Goal: Find specific page/section: Find specific page/section

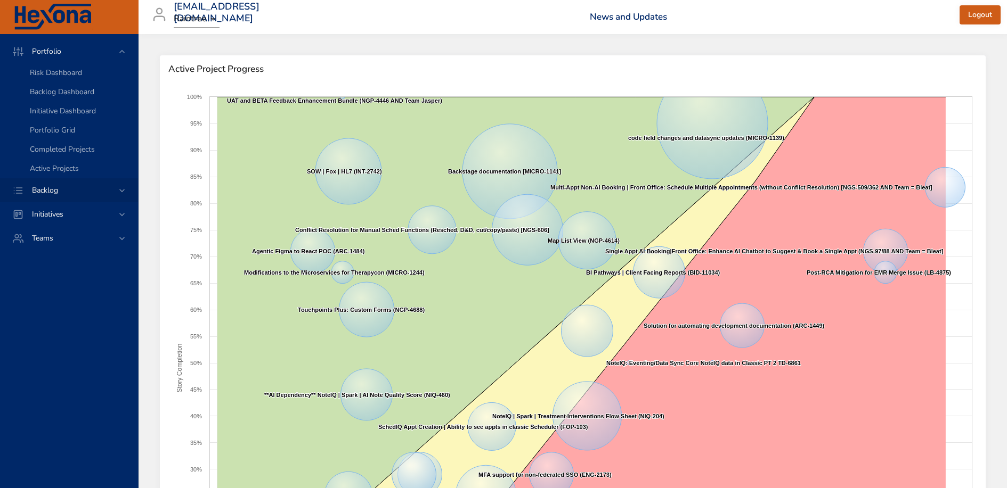
click at [84, 187] on div "Backlog" at bounding box center [69, 190] width 93 height 11
click at [70, 117] on span "Scenario Planning" at bounding box center [60, 116] width 60 height 10
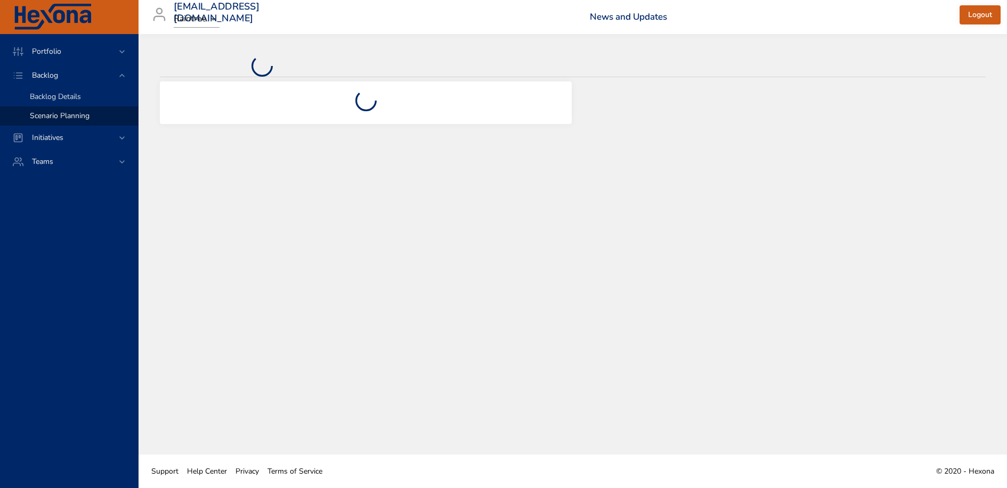
click at [70, 96] on span "Backlog Details" at bounding box center [55, 97] width 51 height 10
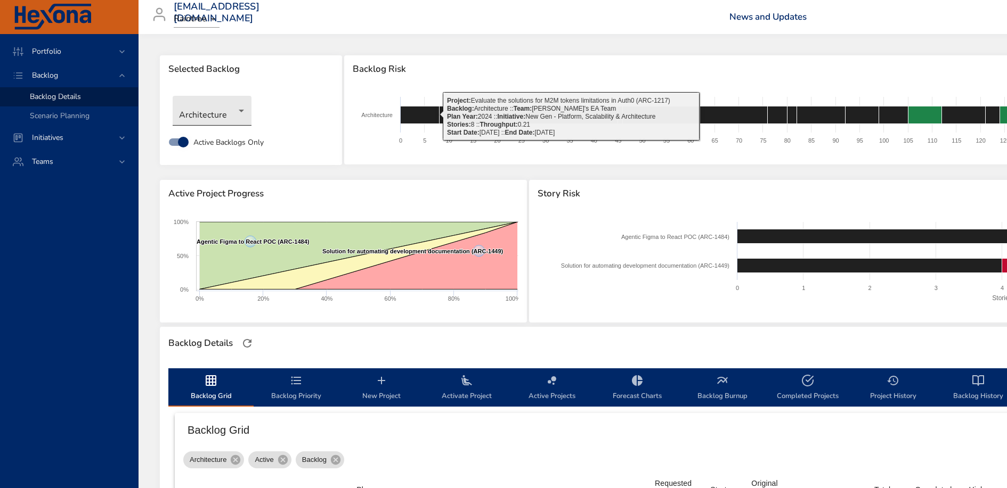
click at [205, 120] on body "Portfolio Backlog Backlog Details Scenario Planning Initiatives Teams [EMAIL_AD…" at bounding box center [503, 244] width 1007 height 488
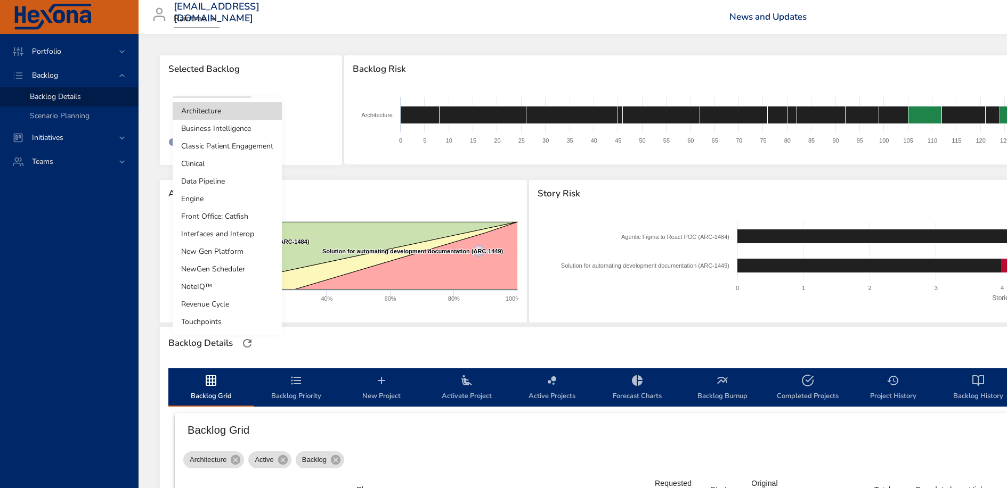
click at [225, 157] on li "Clinical" at bounding box center [227, 164] width 109 height 18
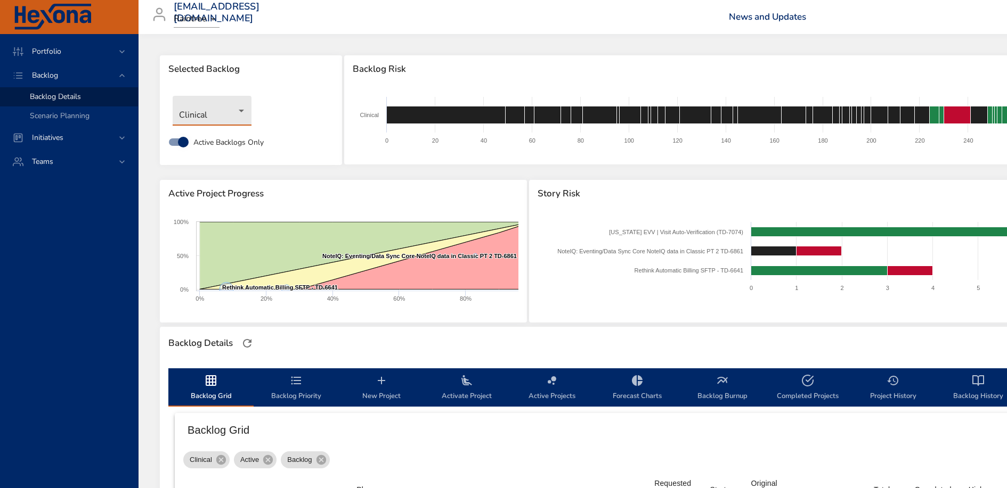
click at [231, 110] on body "Portfolio Backlog Backlog Details Scenario Planning Initiatives Teams [EMAIL_AD…" at bounding box center [503, 244] width 1007 height 488
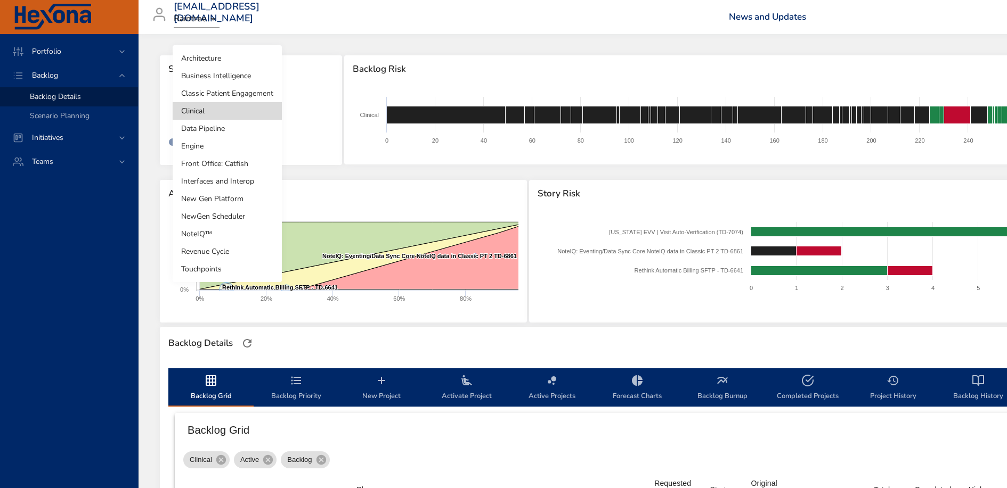
click at [319, 100] on div at bounding box center [503, 244] width 1007 height 488
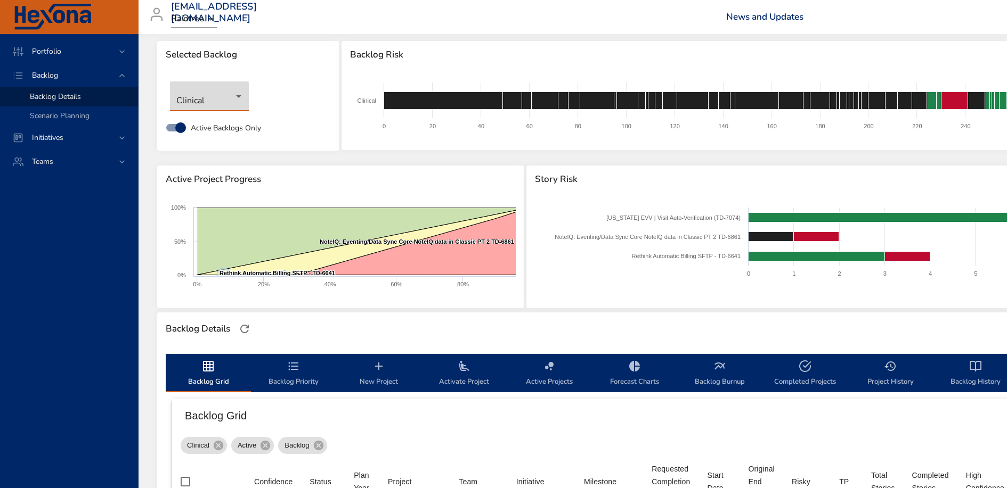
scroll to position [0, 3]
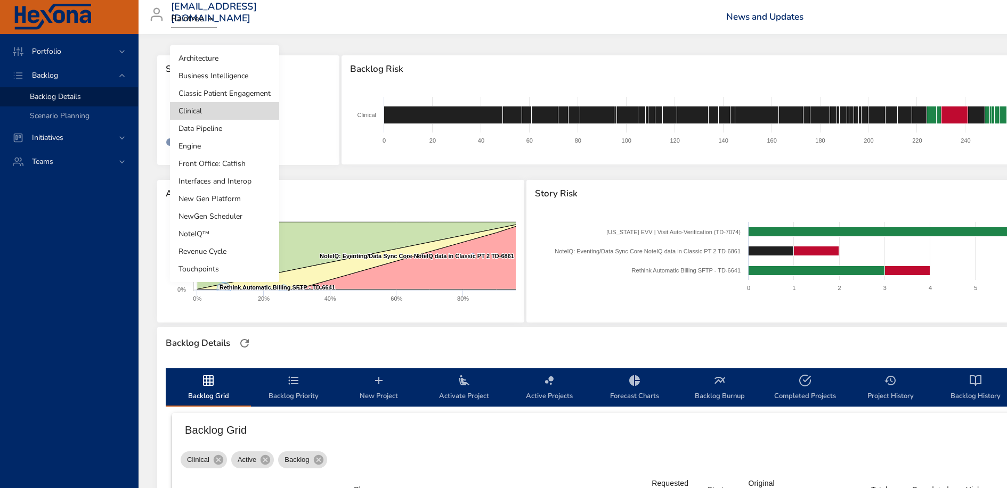
click at [224, 118] on body "Portfolio Backlog Backlog Details Scenario Planning Initiatives Teams [EMAIL_AD…" at bounding box center [500, 244] width 1007 height 488
click at [212, 152] on li "Engine" at bounding box center [224, 146] width 109 height 18
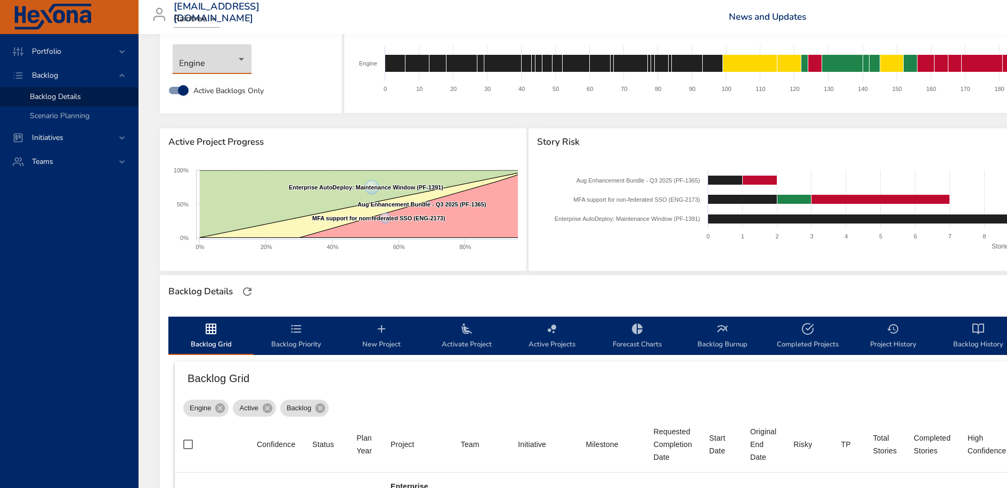
scroll to position [76, 0]
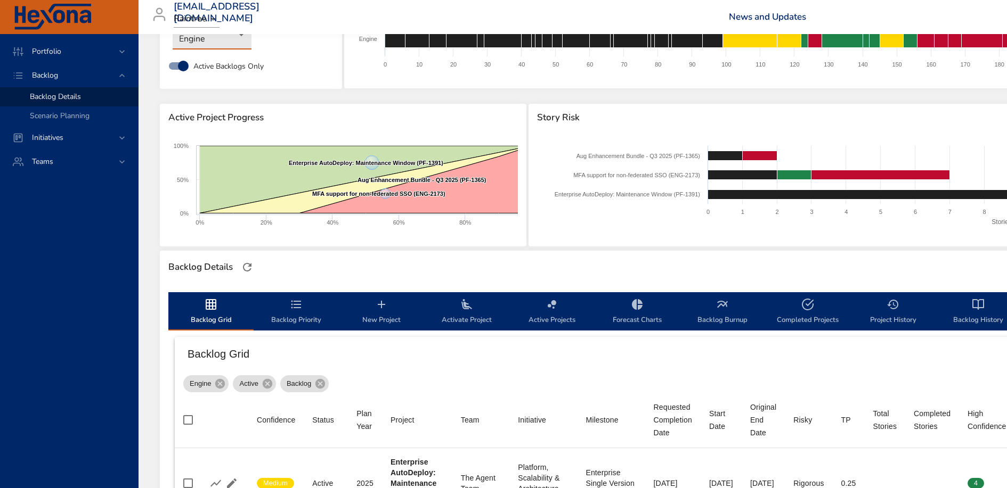
click at [307, 317] on span "Backlog Priority" at bounding box center [296, 312] width 72 height 28
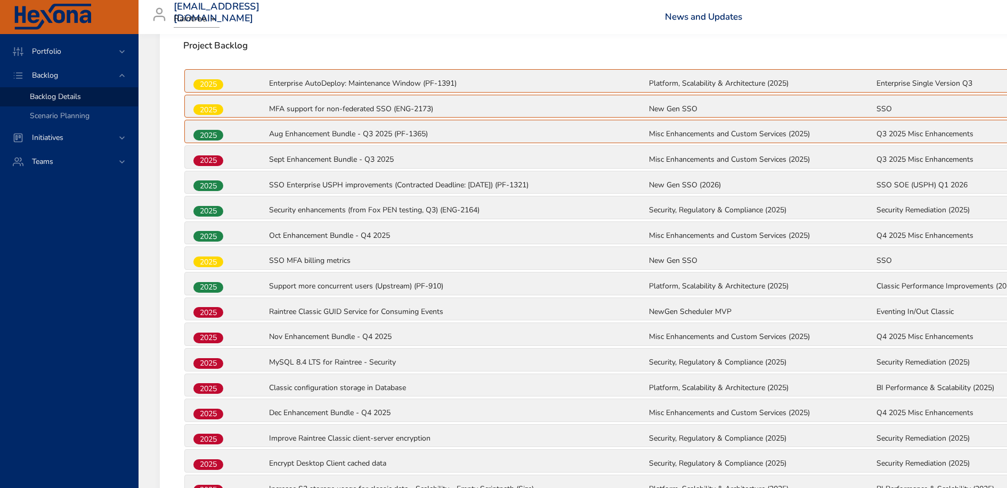
scroll to position [373, 0]
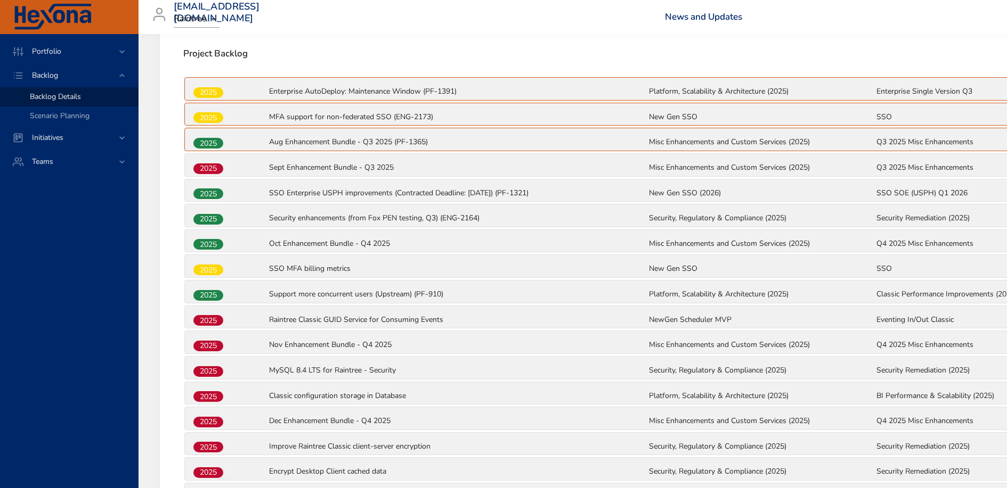
click at [320, 315] on p "Raintree Classic GUID Service for Consuming Events" at bounding box center [458, 320] width 378 height 11
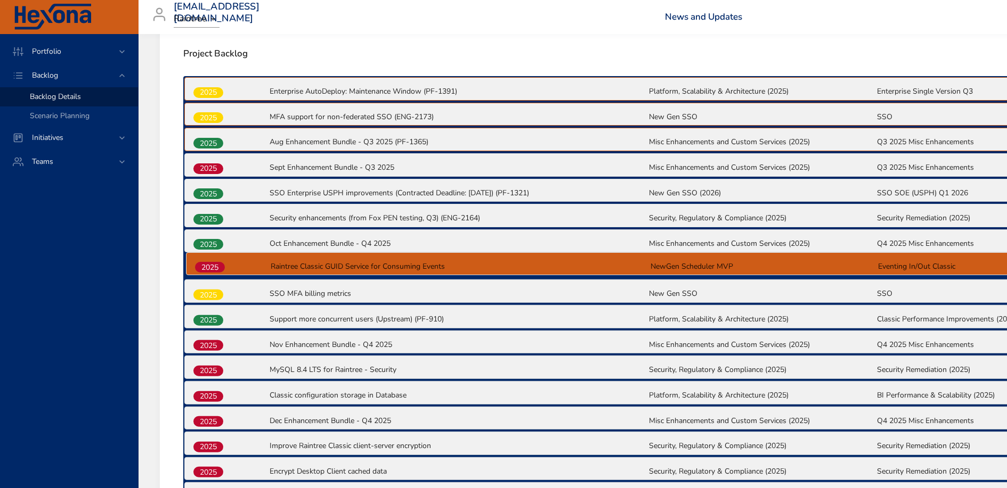
drag, startPoint x: 201, startPoint y: 320, endPoint x: 202, endPoint y: 266, distance: 53.8
click at [202, 266] on div "2025 Enterprise AutoDeploy: Maintenance Window (PF-1391) Platform, Scalability …" at bounding box center [647, 482] width 929 height 813
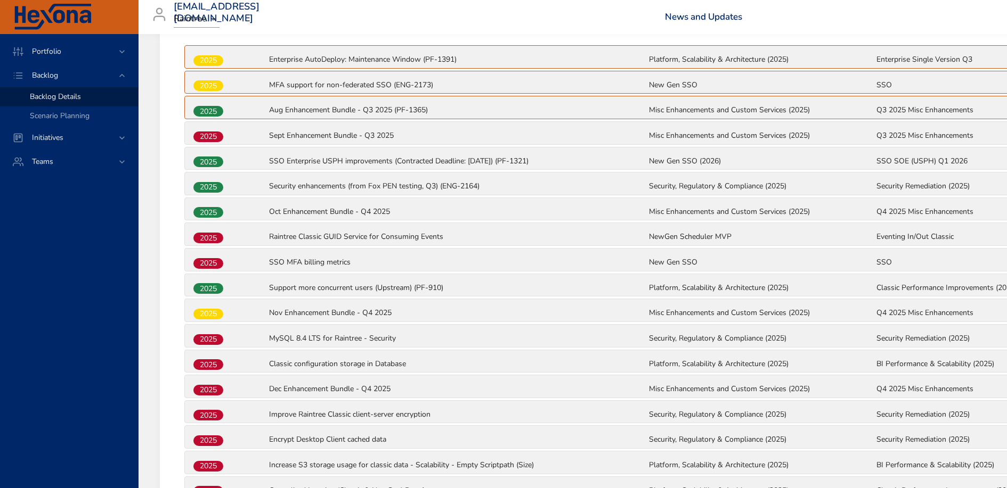
scroll to position [491, 0]
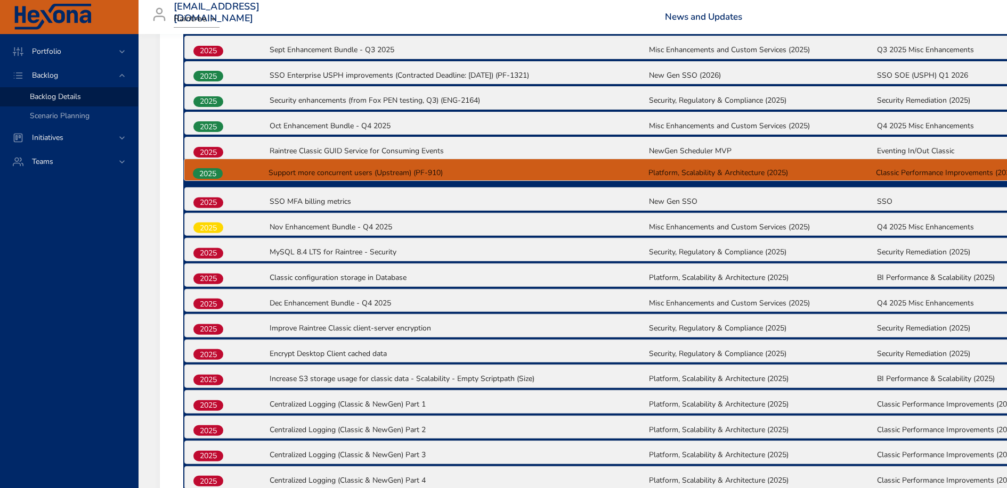
drag, startPoint x: 217, startPoint y: 201, endPoint x: 217, endPoint y: 174, distance: 27.7
click at [217, 174] on div "2025 Enterprise AutoDeploy: Maintenance Window (PF-1391) Platform, Scalability …" at bounding box center [647, 364] width 929 height 813
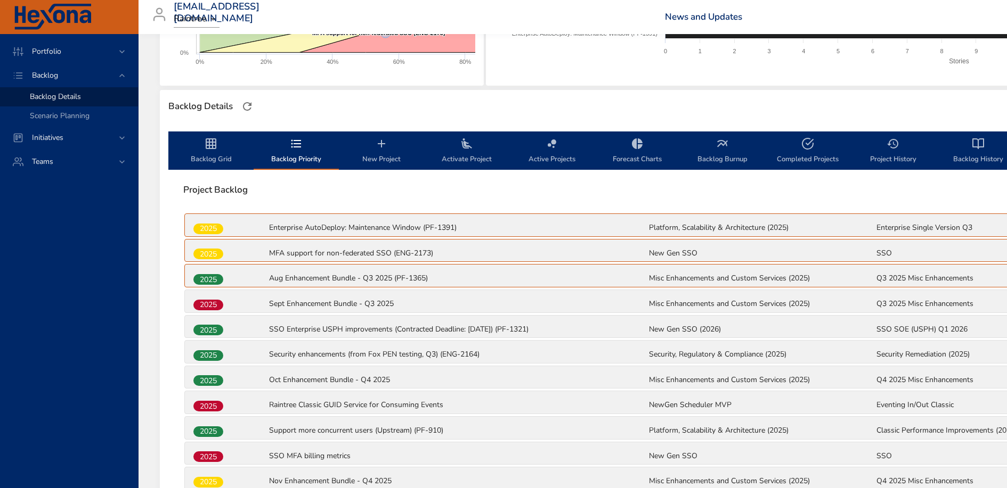
scroll to position [231, 0]
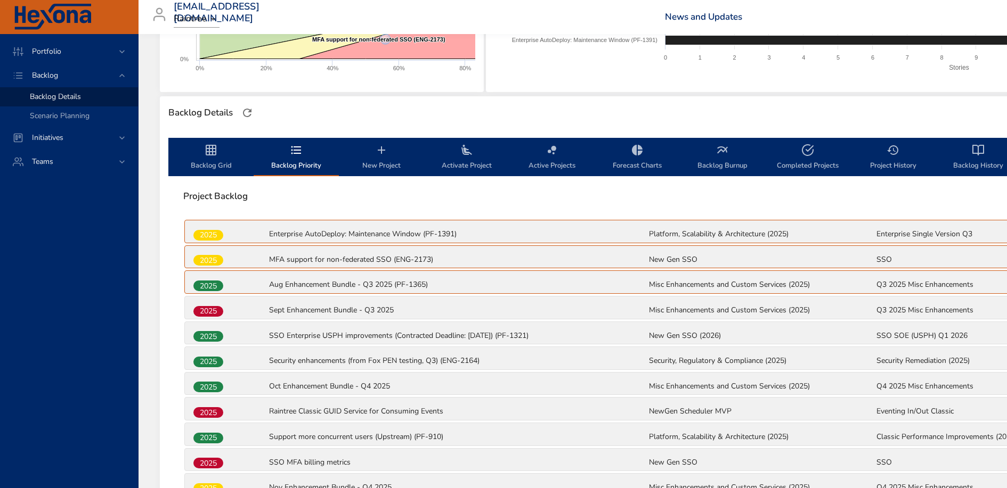
click at [208, 149] on icon "backlog-tab" at bounding box center [211, 150] width 13 height 13
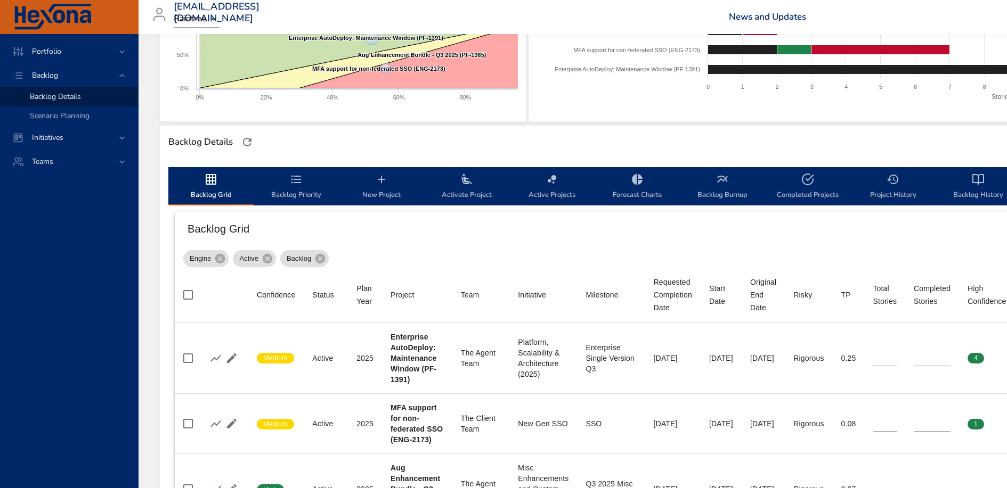
scroll to position [0, 0]
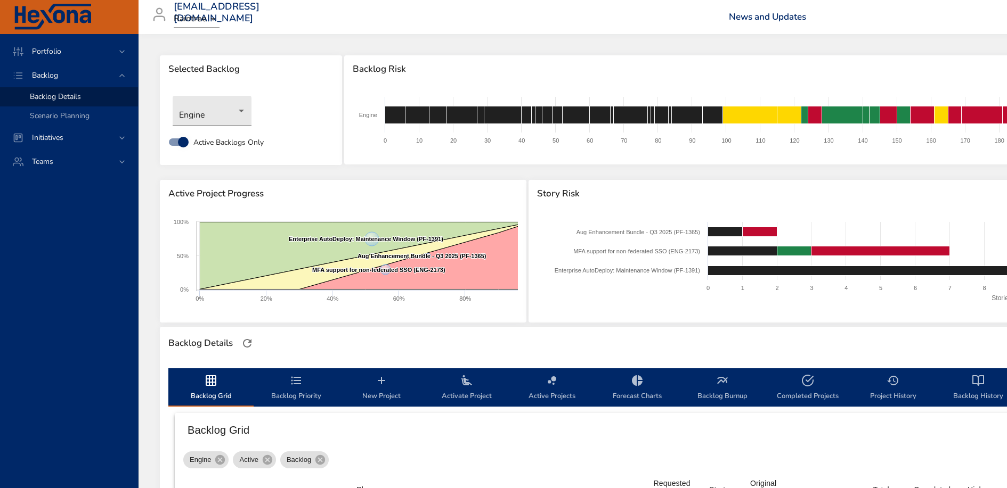
click at [295, 380] on icon "backlog-tab" at bounding box center [296, 380] width 13 height 13
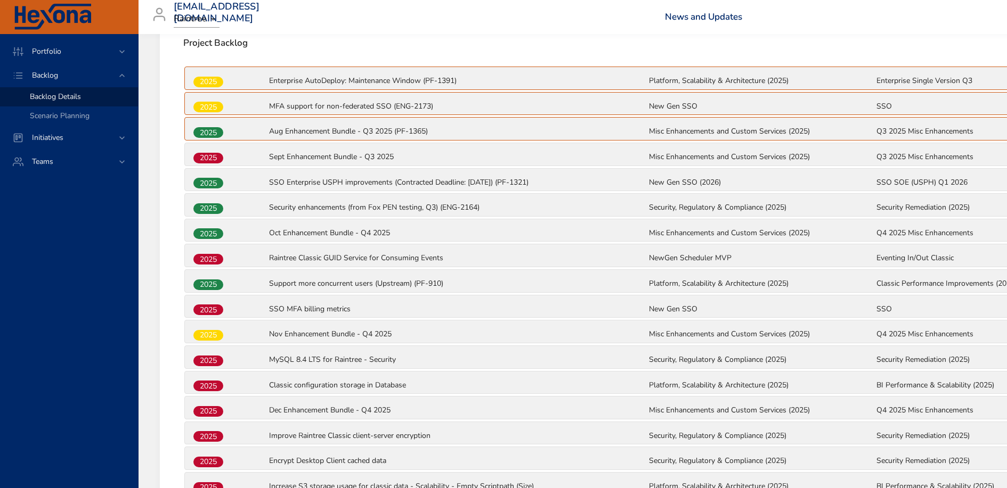
scroll to position [383, 0]
click at [252, 244] on div "2025 Raintree Classic GUID Service for Consuming Events NewGen Scheduler MVP Ev…" at bounding box center [647, 255] width 927 height 23
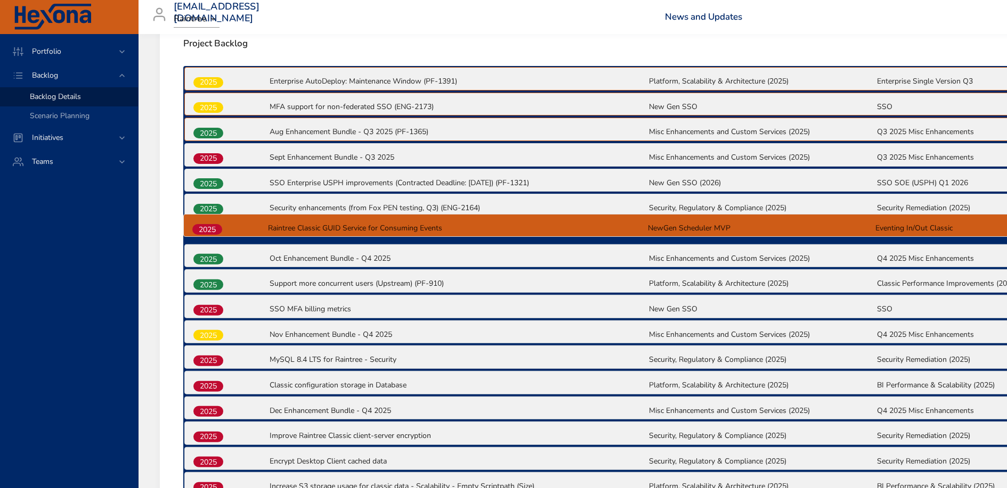
drag, startPoint x: 214, startPoint y: 257, endPoint x: 213, endPoint y: 227, distance: 29.8
click at [213, 227] on div "2025 Enterprise AutoDeploy: Maintenance Window (PF-1391) Platform, Scalability …" at bounding box center [647, 472] width 929 height 813
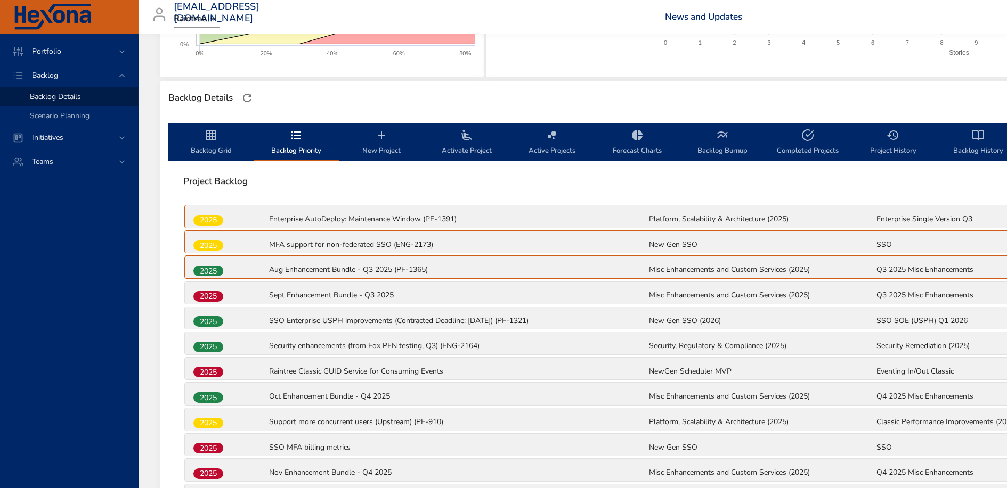
scroll to position [148, 0]
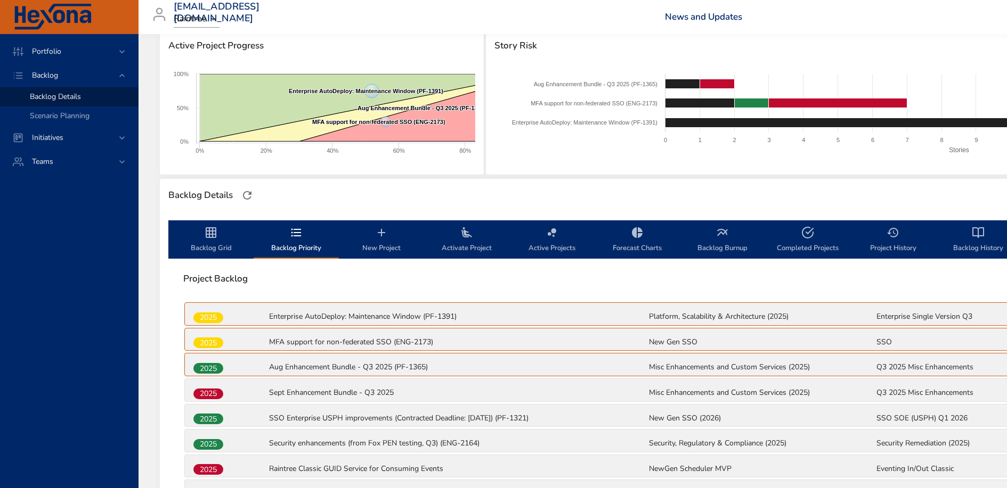
click at [210, 239] on icon "backlog-tab" at bounding box center [211, 232] width 13 height 13
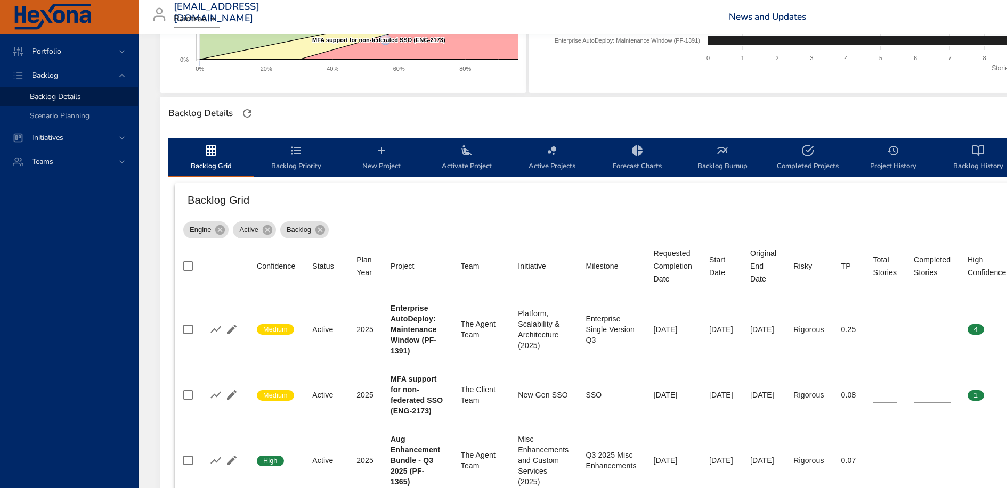
scroll to position [0, 0]
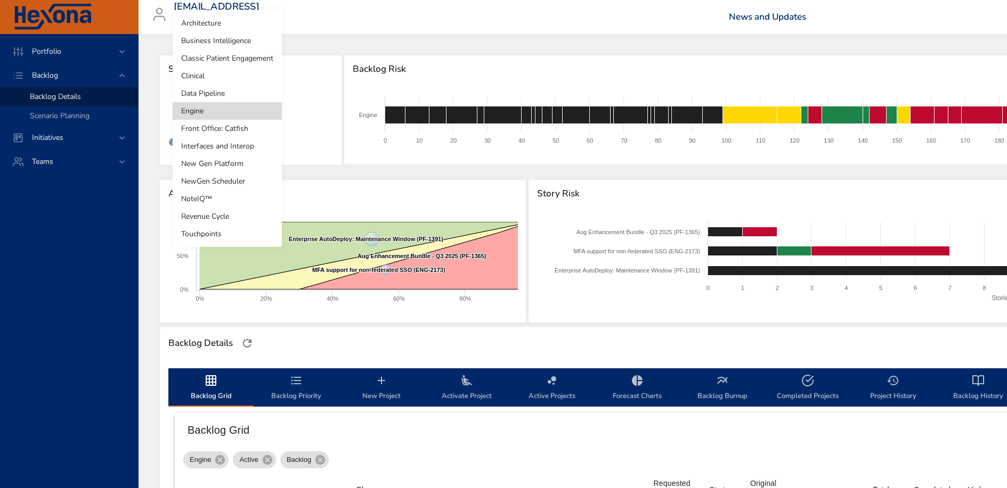
click at [217, 110] on body "Portfolio Backlog Backlog Details Scenario Planning Initiatives Teams [EMAIL_AD…" at bounding box center [503, 244] width 1007 height 488
click at [226, 133] on li "Front Office: Catfish" at bounding box center [227, 129] width 109 height 18
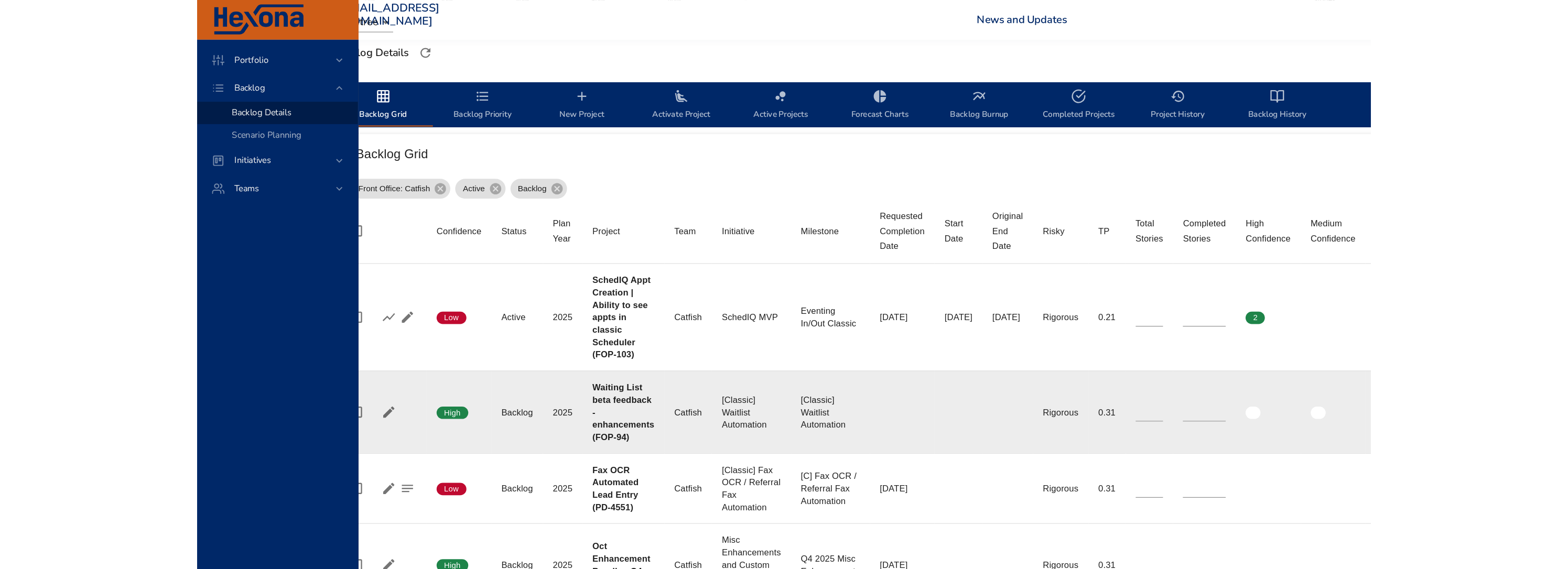
scroll to position [293, 0]
